Goal: Check status: Check status

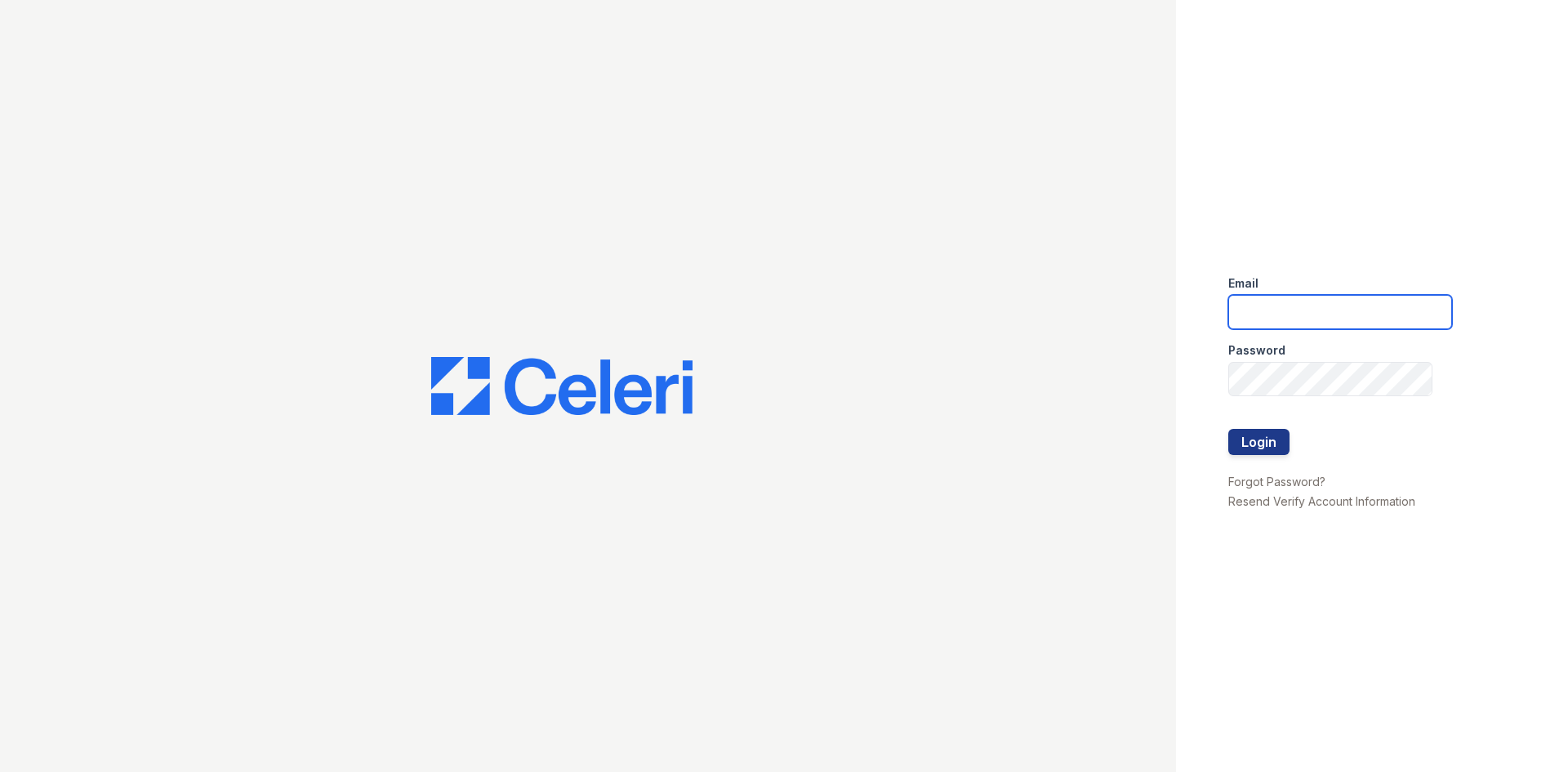
click at [1302, 312] on input "email" at bounding box center [1340, 312] width 224 height 34
type input "[EMAIL_ADDRESS][DOMAIN_NAME]"
click at [1239, 439] on button "Login" at bounding box center [1258, 441] width 61 height 26
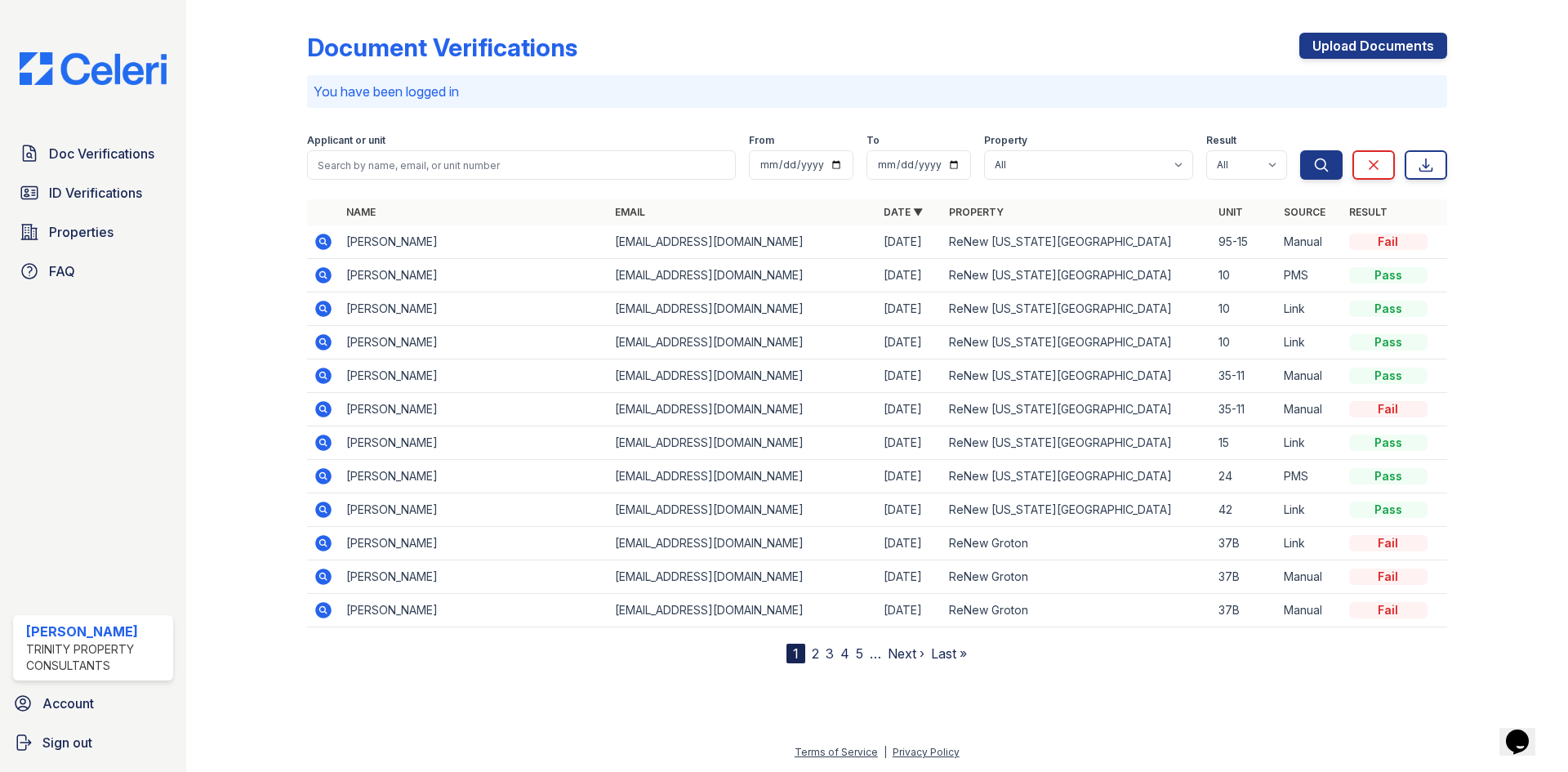
drag, startPoint x: 908, startPoint y: 96, endPoint x: 878, endPoint y: 95, distance: 30.0
click at [908, 96] on p "You have been logged in" at bounding box center [877, 92] width 1127 height 19
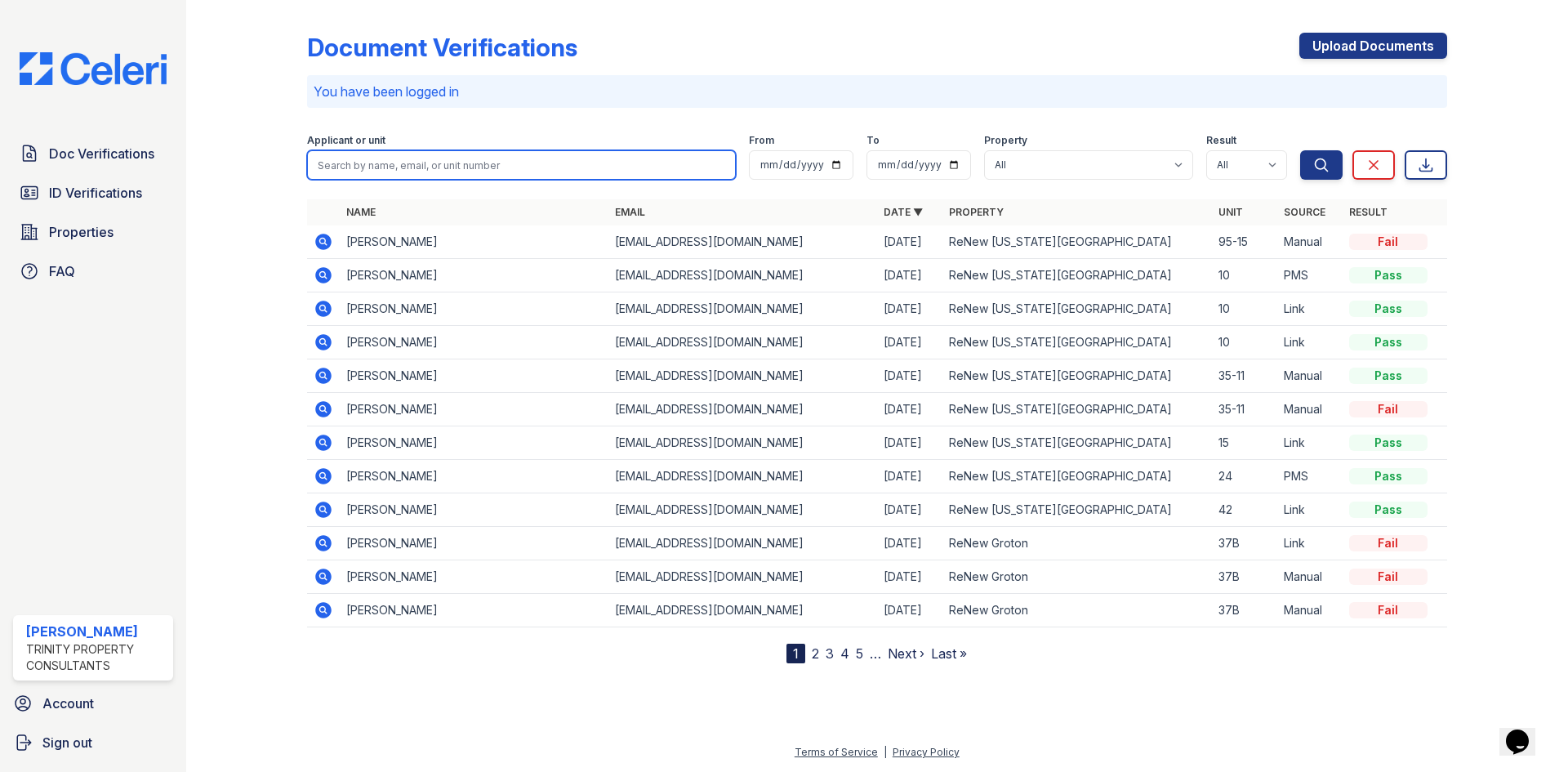
click at [540, 164] on input "search" at bounding box center [521, 165] width 429 height 29
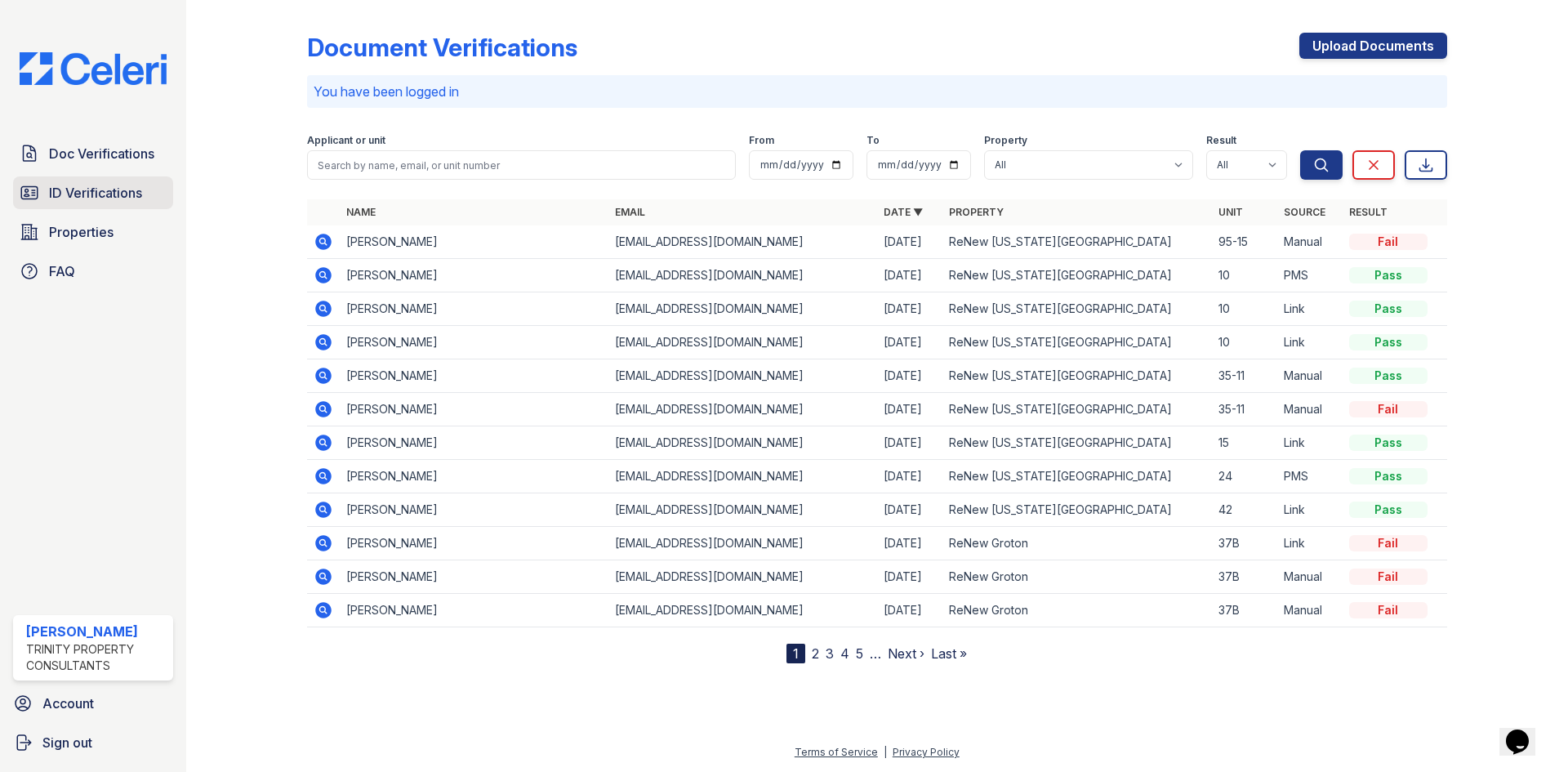
click at [119, 190] on span "ID Verifications" at bounding box center [95, 193] width 93 height 19
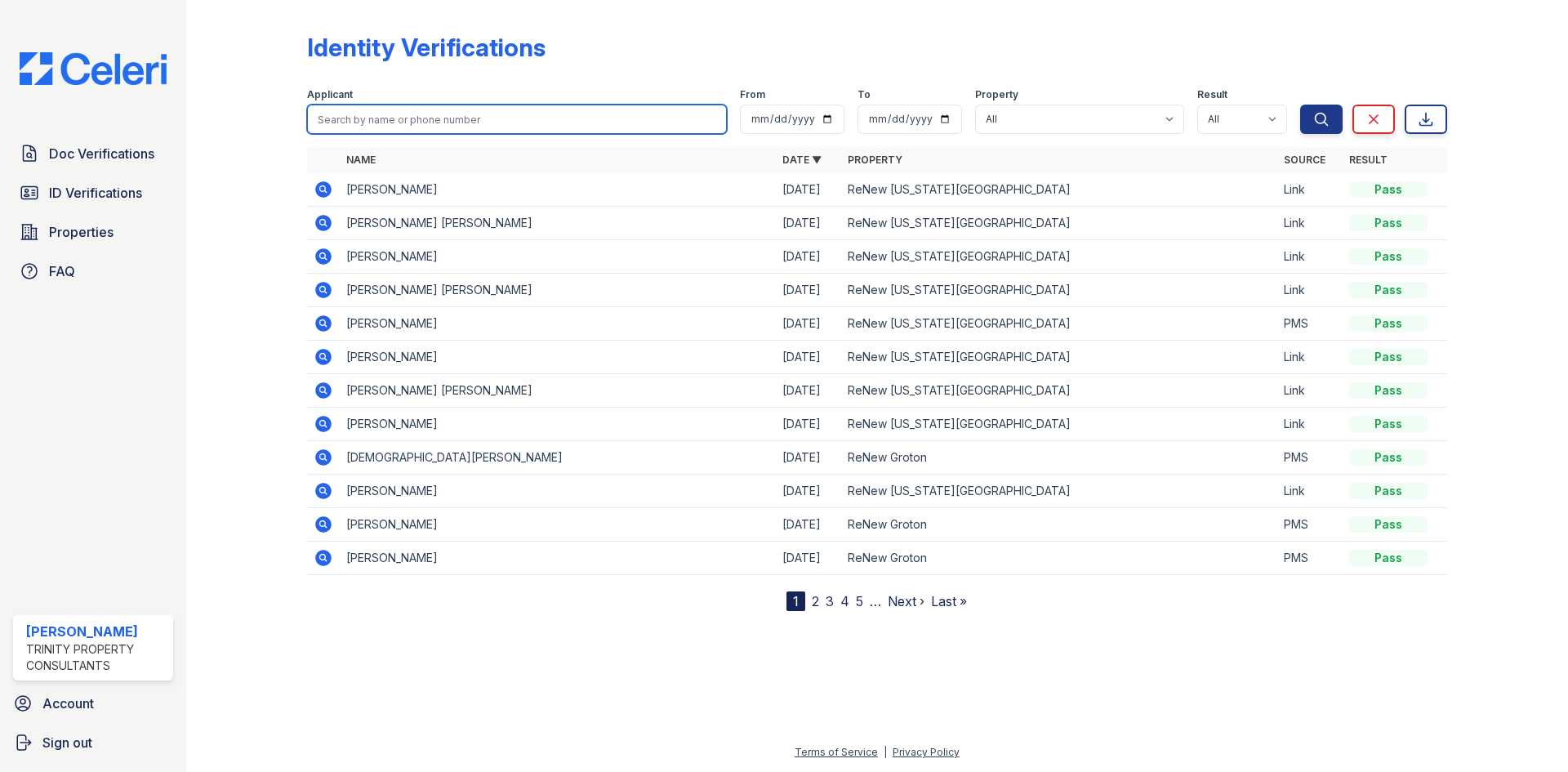
click at [453, 120] on input "search" at bounding box center [516, 119] width 420 height 29
type input "[PERSON_NAME]"
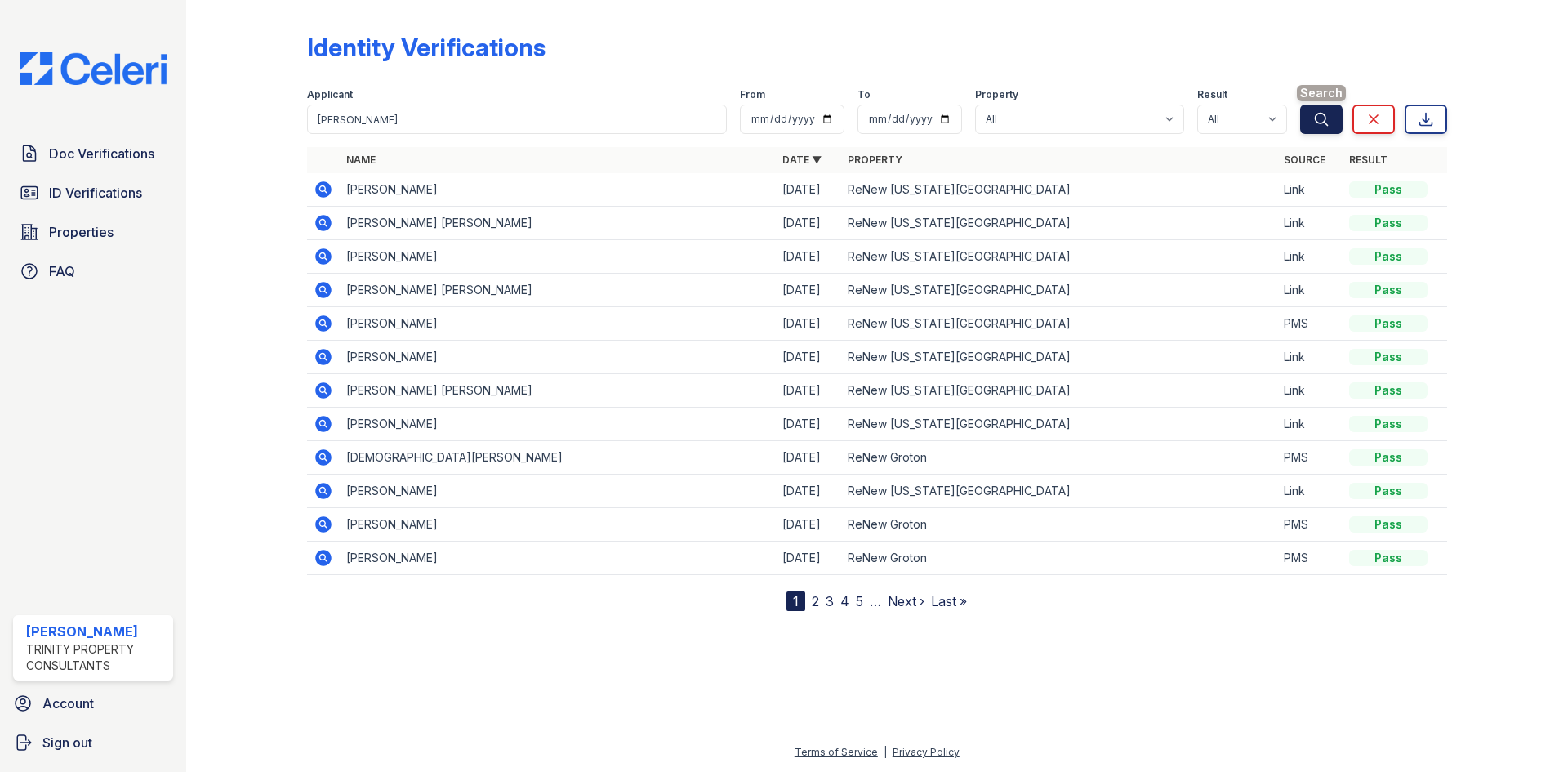
click at [1314, 118] on icon "submit" at bounding box center [1322, 119] width 17 height 17
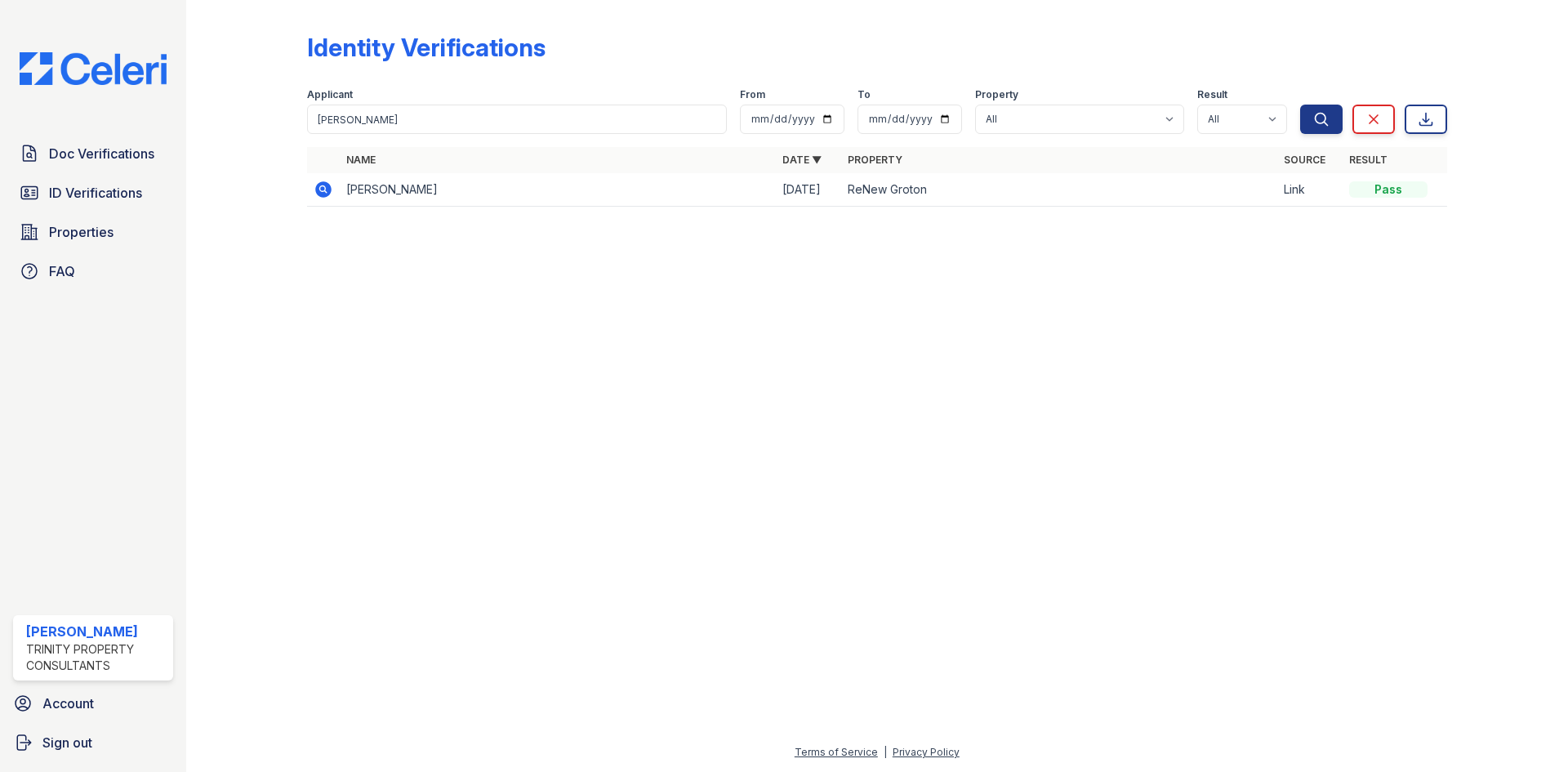
click at [323, 189] on icon at bounding box center [322, 188] width 4 height 4
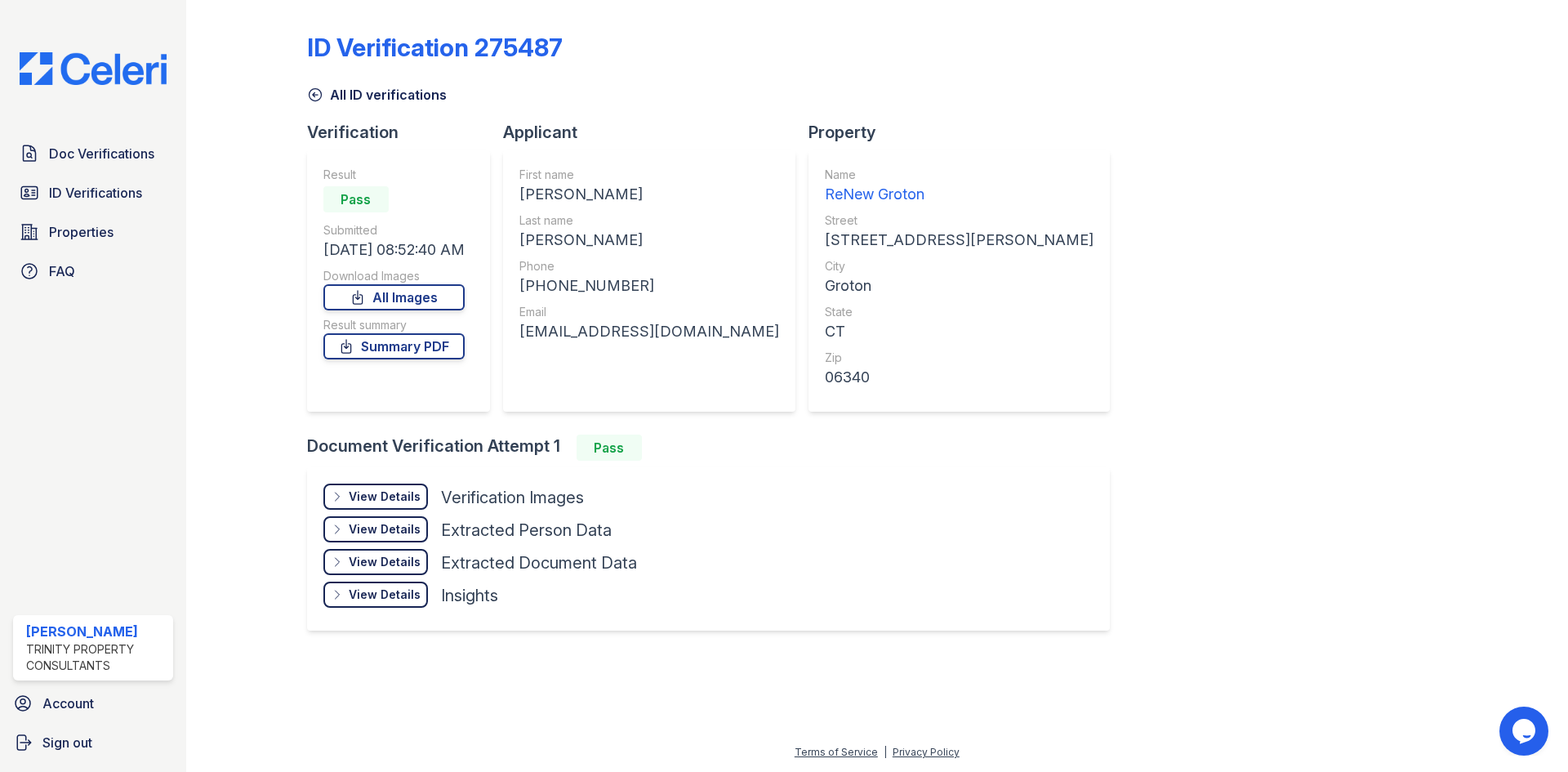
click at [400, 492] on div "View Details" at bounding box center [385, 496] width 72 height 17
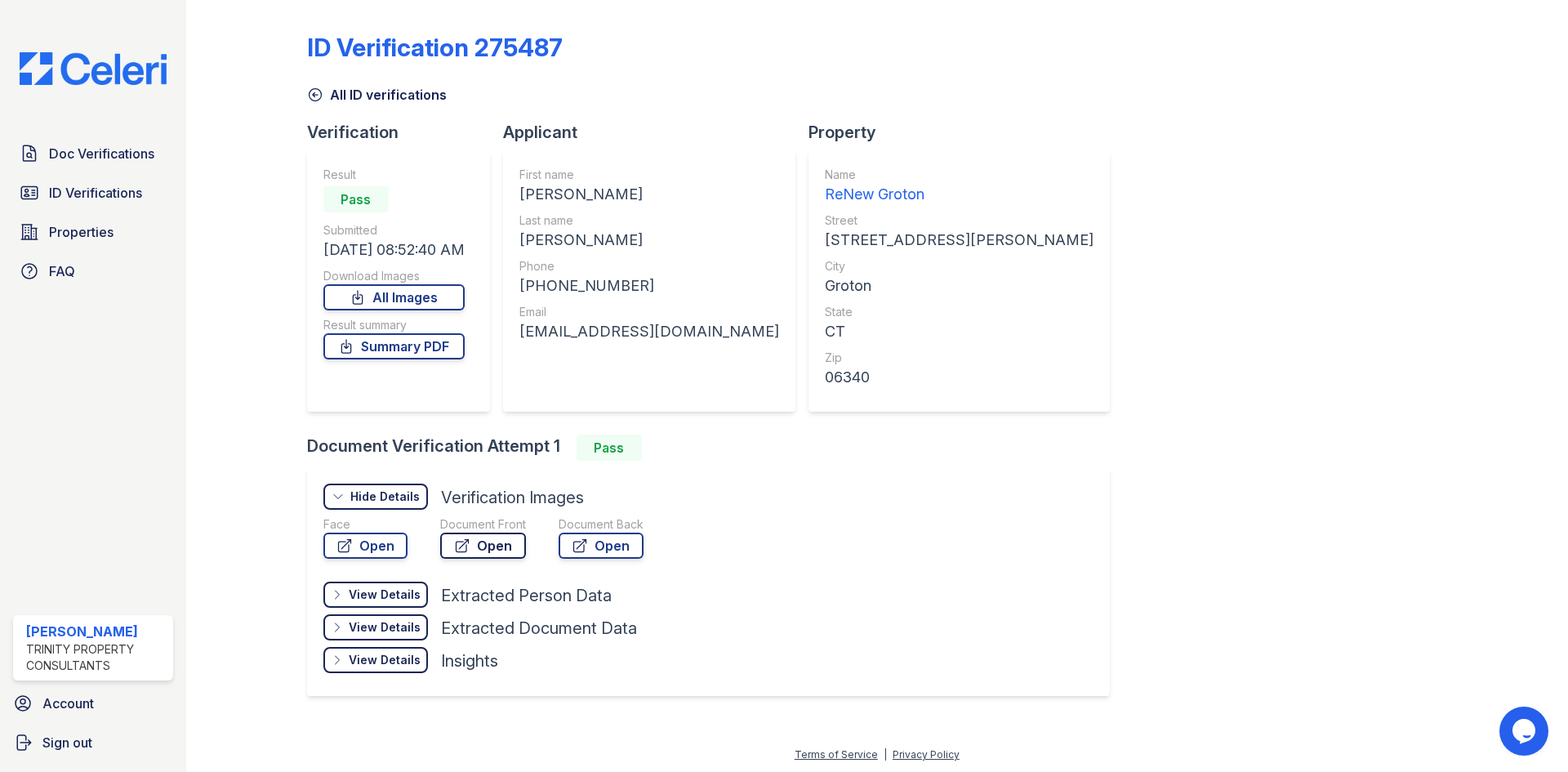
click at [494, 544] on link "Open" at bounding box center [483, 545] width 86 height 26
click at [495, 544] on link "Open" at bounding box center [483, 545] width 86 height 26
click at [432, 297] on link "All Images" at bounding box center [393, 297] width 141 height 26
